Goal: Task Accomplishment & Management: Use online tool/utility

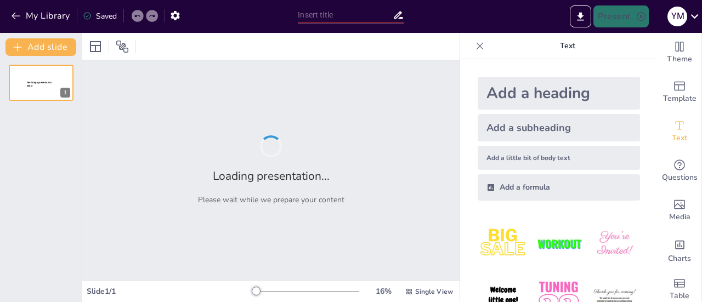
type input "Fundamentos y Estructura de la Terapia Cognitivo-Conductual en Grupos: Un Enfoq…"
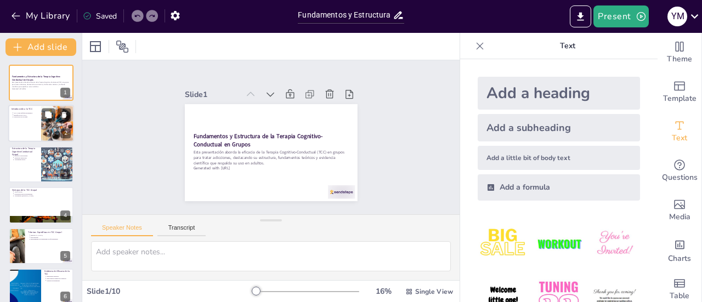
click at [15, 128] on div at bounding box center [41, 123] width 66 height 37
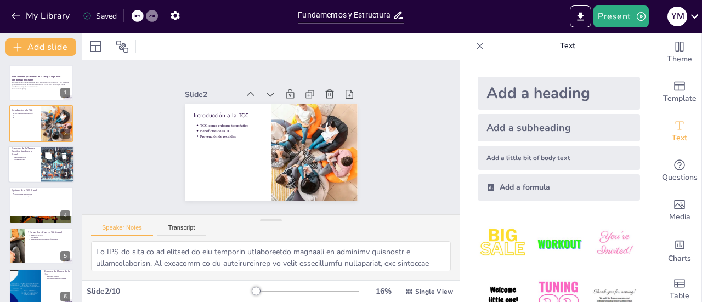
click at [22, 161] on div at bounding box center [41, 164] width 66 height 37
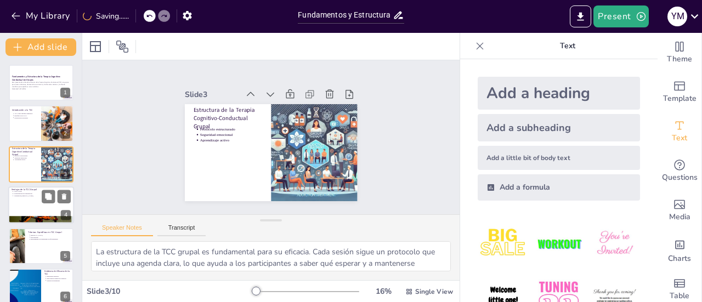
click at [21, 201] on div at bounding box center [41, 205] width 66 height 37
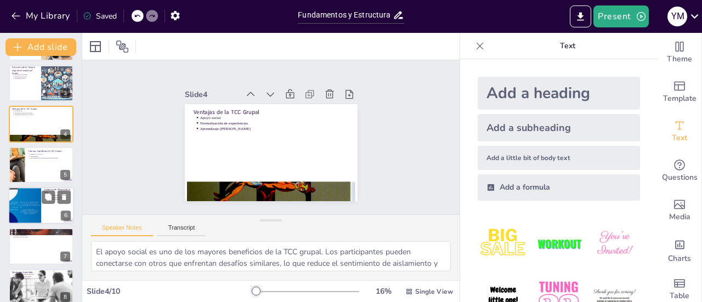
click at [18, 217] on div at bounding box center [24, 206] width 33 height 44
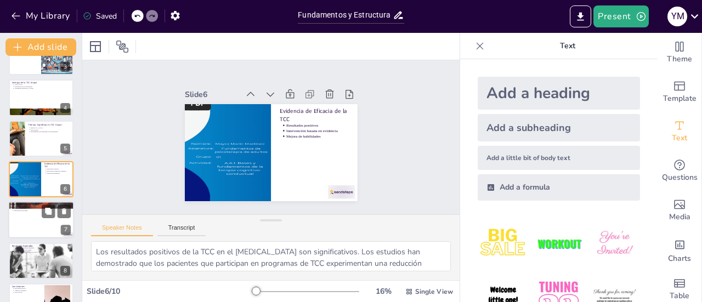
scroll to position [174, 0]
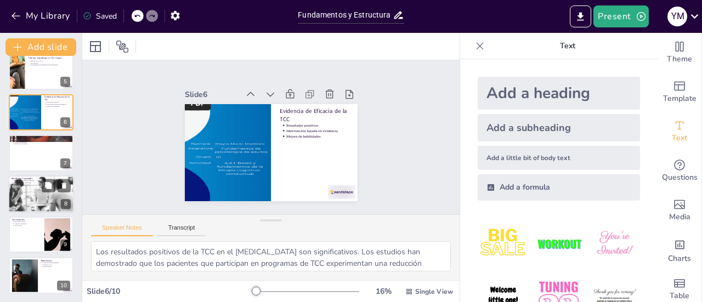
click at [46, 201] on div at bounding box center [41, 194] width 113 height 37
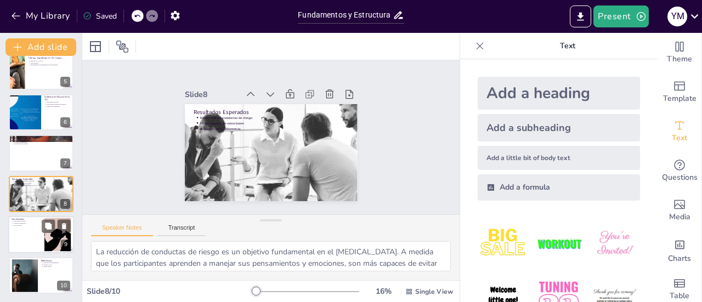
click at [27, 231] on div at bounding box center [41, 234] width 66 height 37
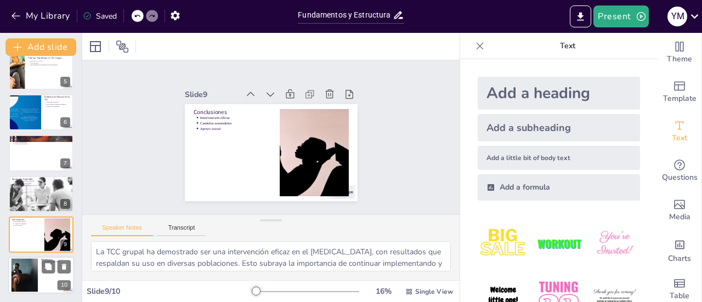
click at [19, 271] on div at bounding box center [25, 275] width 58 height 33
type textarea "Las referencias bibliográficas son esenciales para validar la información prese…"
